Goal: Find specific page/section: Find specific page/section

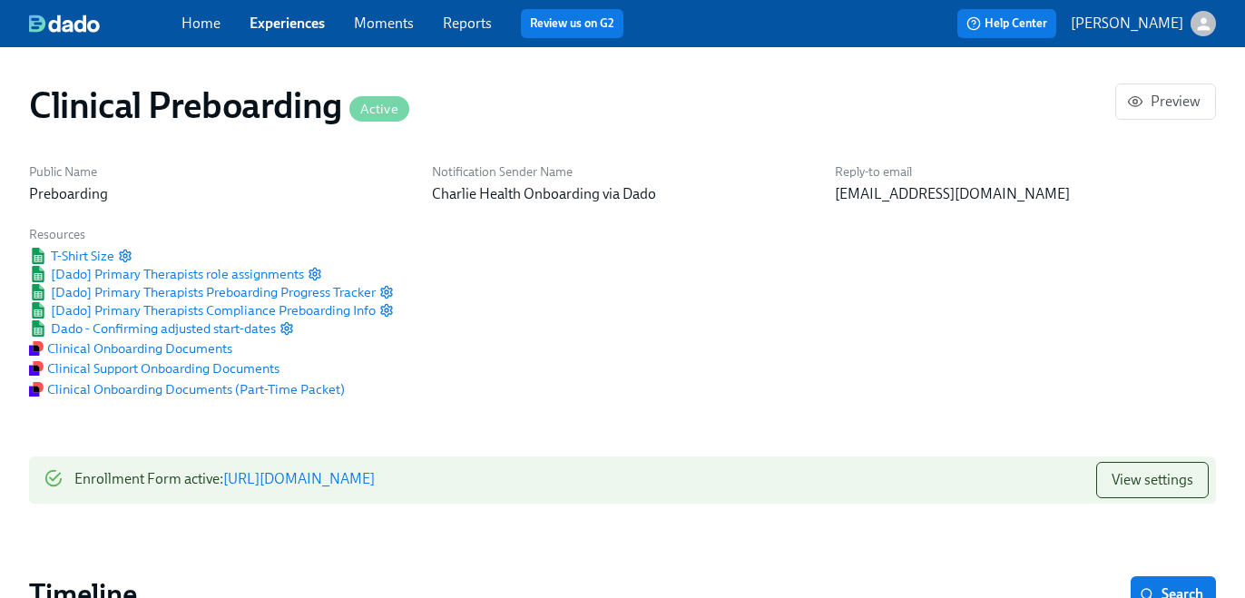
scroll to position [1771, 0]
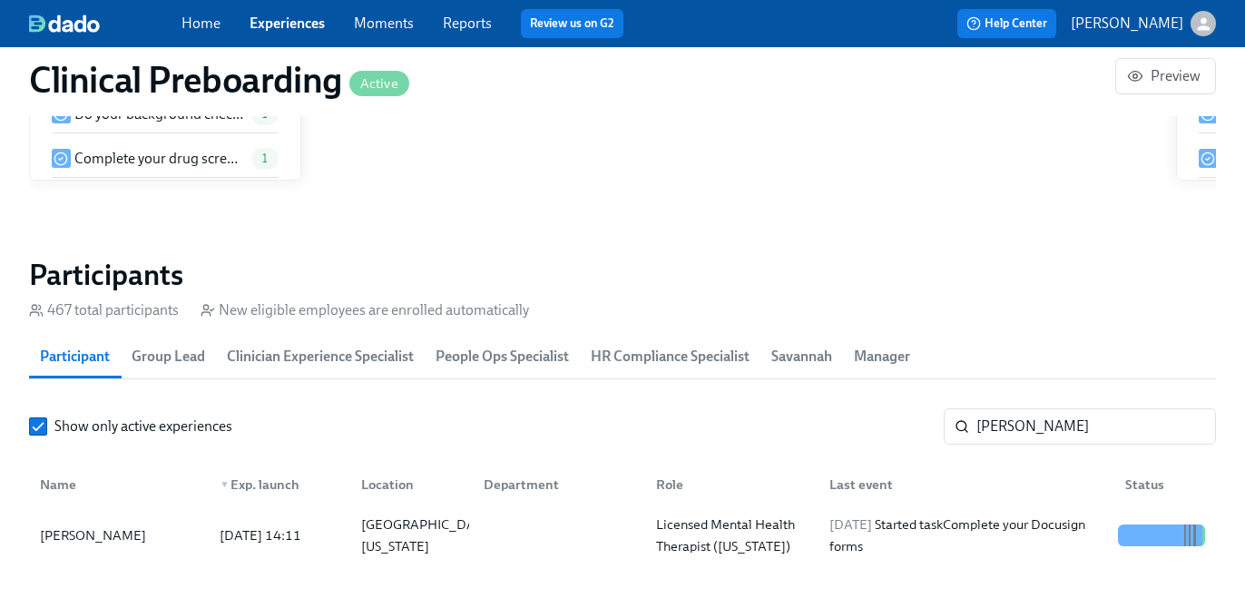
click at [1021, 403] on section "Participants 467 total participants New eligible employees are enrolled automat…" at bounding box center [622, 412] width 1187 height 311
click at [1021, 415] on input "[PERSON_NAME]" at bounding box center [1096, 426] width 240 height 36
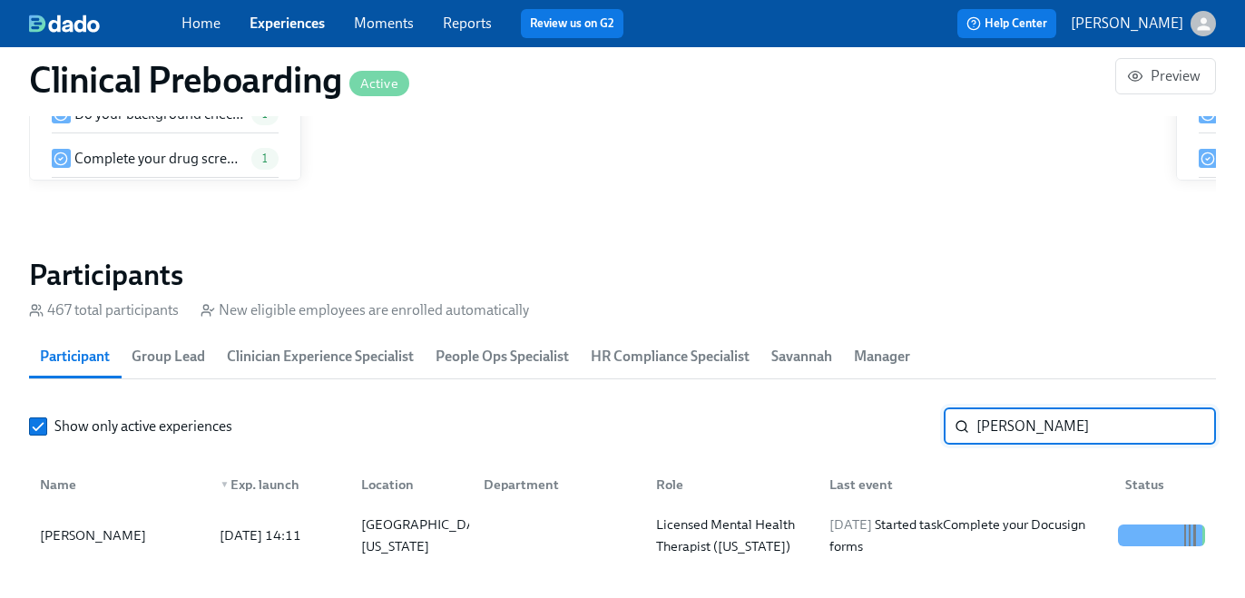
click at [1021, 415] on input "[PERSON_NAME]" at bounding box center [1096, 426] width 240 height 36
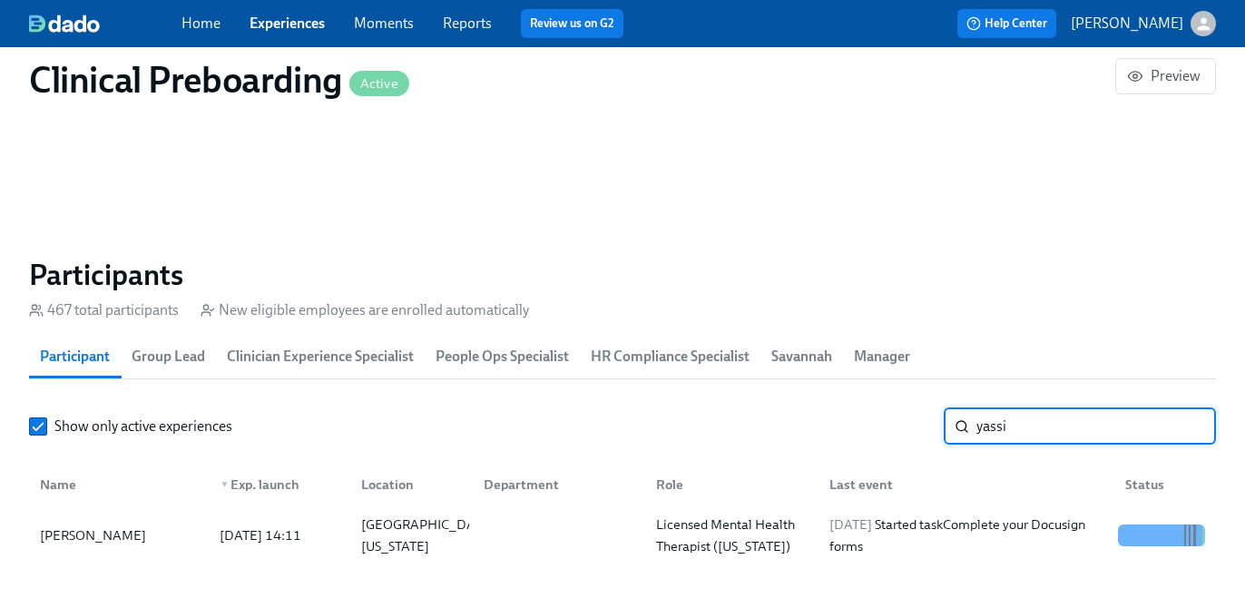
type input "yassi"
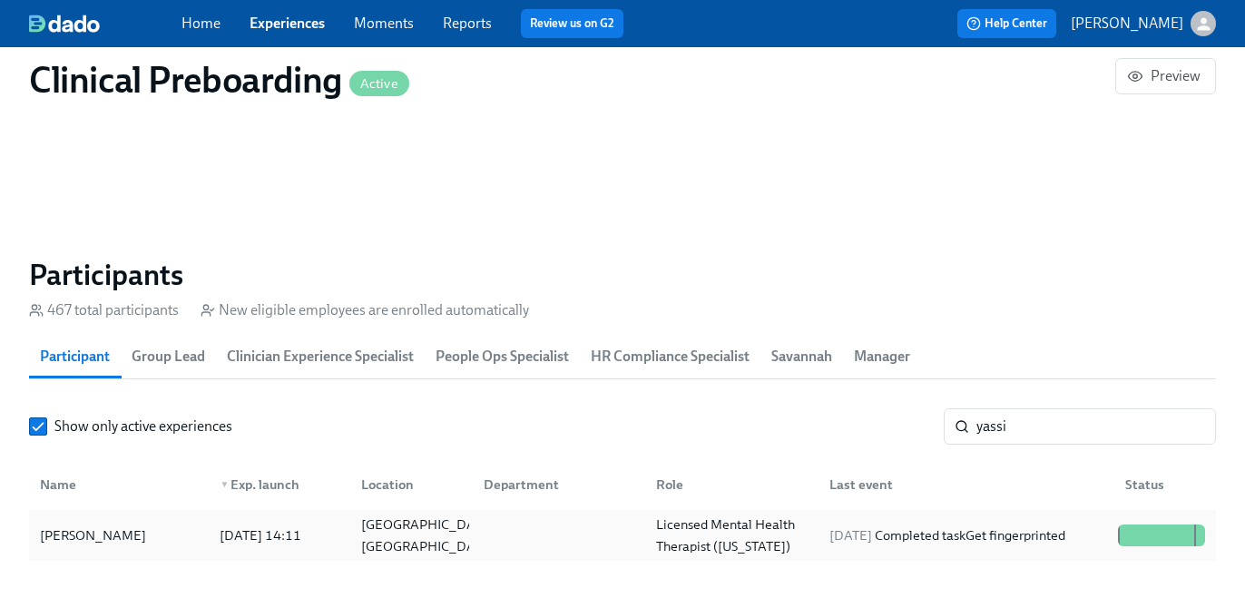
click at [491, 528] on div at bounding box center [555, 535] width 172 height 36
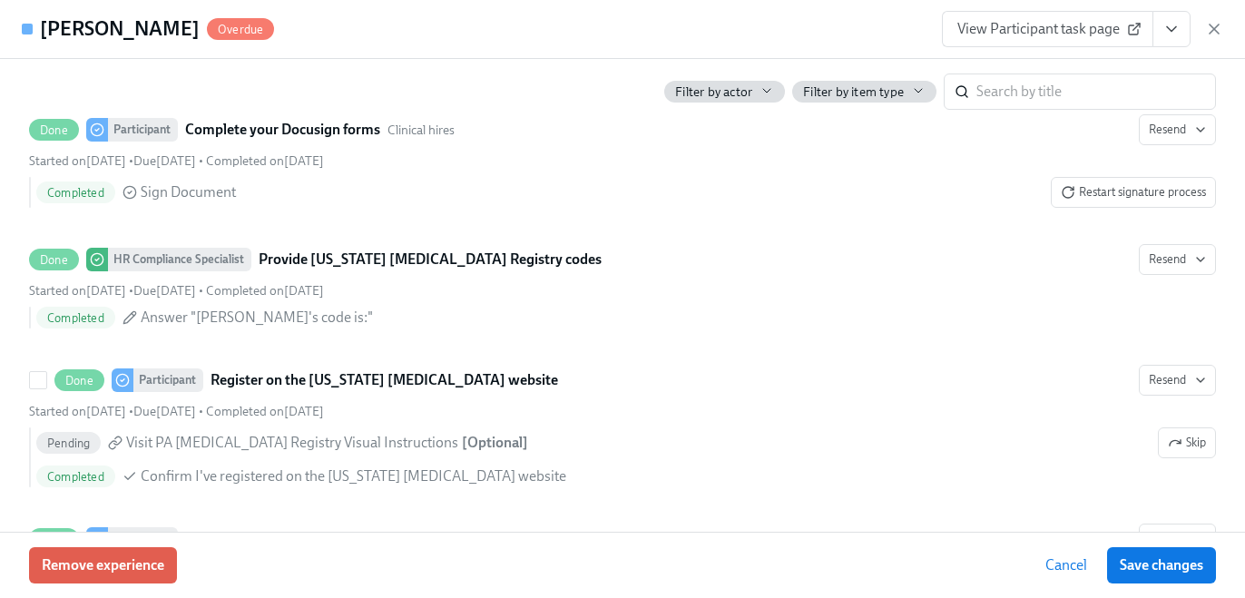
scroll to position [3150, 0]
